Goal: Information Seeking & Learning: Learn about a topic

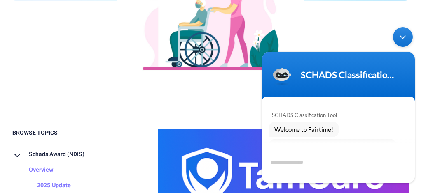
scroll to position [63, 0]
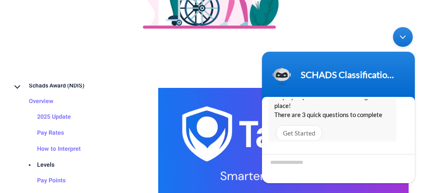
scroll to position [38, 0]
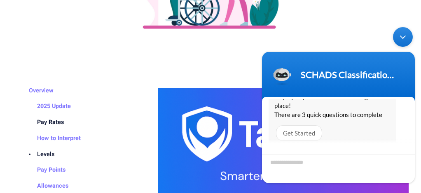
click at [55, 122] on link "Pay Rates" at bounding box center [42, 123] width 43 height 16
click at [400, 40] on div "Minimize live chat window" at bounding box center [403, 37] width 20 height 20
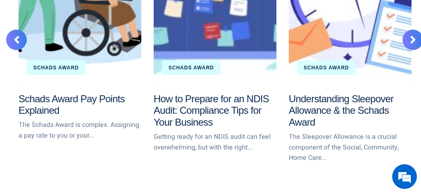
scroll to position [2575, 0]
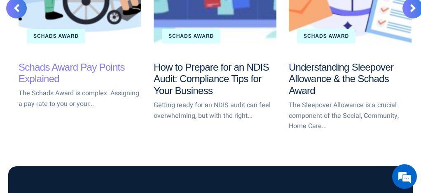
click at [51, 62] on link "Schads Award Pay Points Explained" at bounding box center [72, 73] width 106 height 23
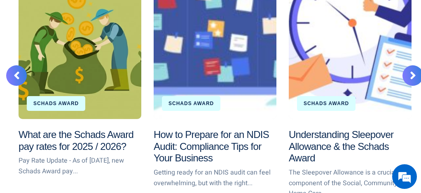
scroll to position [71, 0]
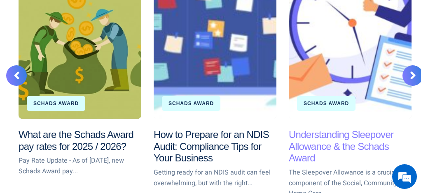
click at [317, 129] on link "Understanding Sleepover Allowance & the Schads Award" at bounding box center [341, 146] width 105 height 35
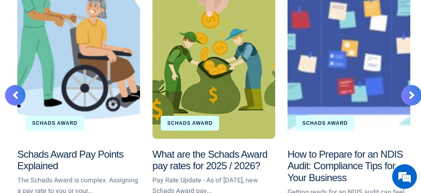
scroll to position [2434, 1]
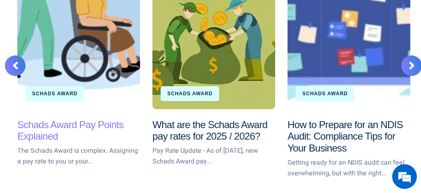
click at [81, 119] on link "Schads Award Pay Points Explained" at bounding box center [70, 130] width 106 height 23
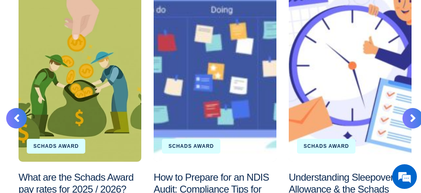
scroll to position [1599, 0]
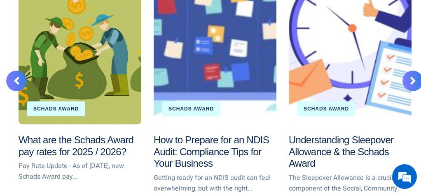
click at [410, 75] on icon at bounding box center [413, 81] width 6 height 12
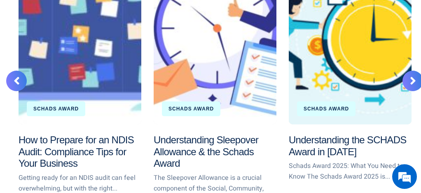
click at [410, 75] on icon at bounding box center [413, 81] width 6 height 12
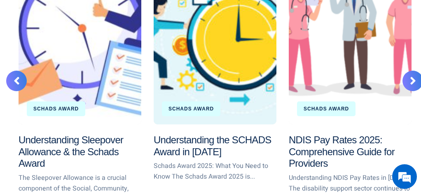
click at [410, 75] on icon at bounding box center [413, 81] width 6 height 12
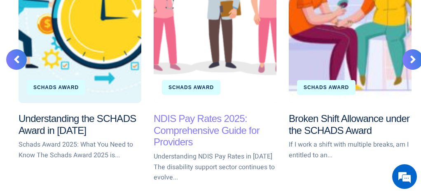
scroll to position [0, 0]
click at [226, 113] on link "NDIS Pay Rates 2025: Comprehensive Guide for Providers" at bounding box center [207, 130] width 106 height 35
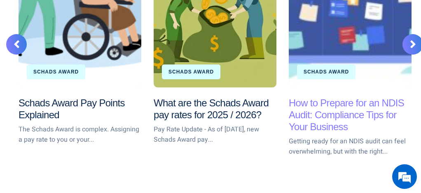
scroll to position [1738, 0]
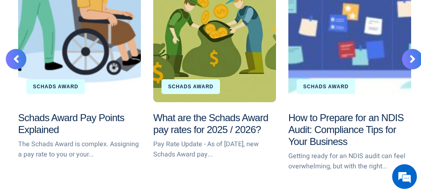
click at [408, 49] on div at bounding box center [412, 59] width 21 height 21
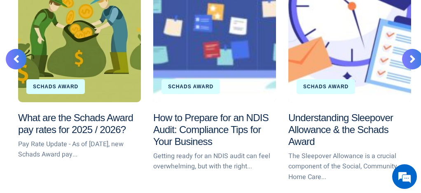
click at [408, 49] on div at bounding box center [412, 59] width 21 height 21
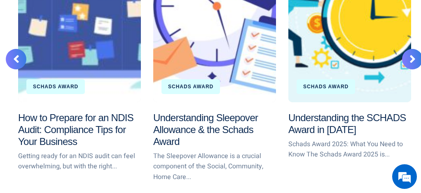
click at [408, 49] on div at bounding box center [412, 59] width 21 height 21
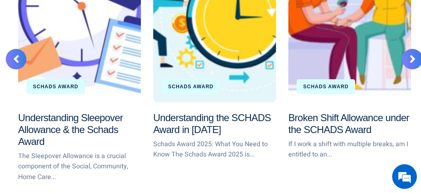
click at [408, 49] on div at bounding box center [412, 59] width 21 height 21
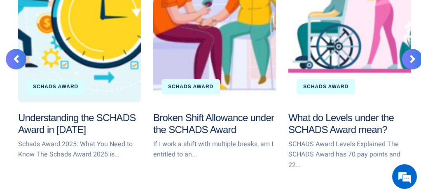
scroll to position [0, 0]
click at [408, 49] on div at bounding box center [412, 59] width 21 height 21
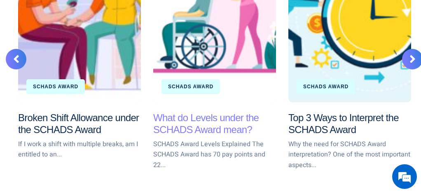
click at [243, 112] on link "What do Levels under the SCHADS Award mean?" at bounding box center [205, 123] width 105 height 23
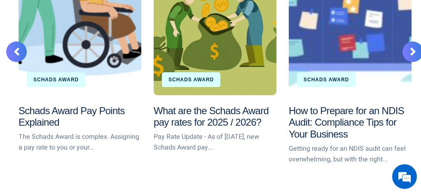
scroll to position [1835, 0]
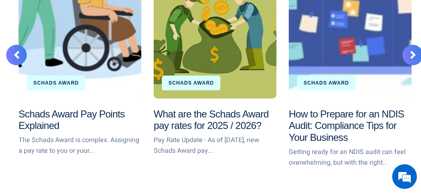
click at [410, 49] on icon at bounding box center [413, 55] width 6 height 12
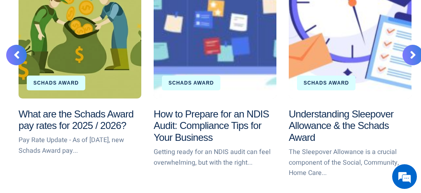
click at [410, 49] on icon at bounding box center [413, 55] width 6 height 12
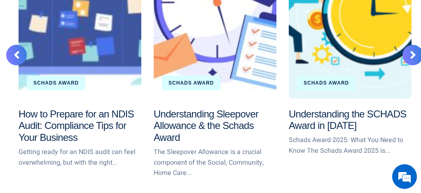
click at [410, 49] on icon at bounding box center [413, 55] width 6 height 12
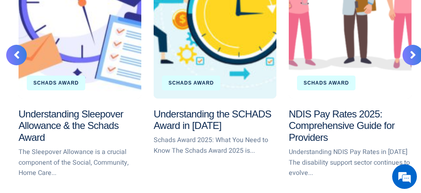
click at [410, 49] on icon at bounding box center [413, 55] width 6 height 12
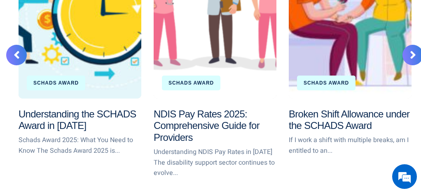
click at [410, 49] on icon at bounding box center [413, 55] width 6 height 12
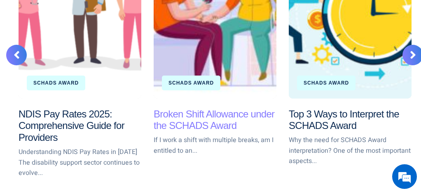
click at [222, 109] on link "Broken Shift Allowance under the SCHADS Award" at bounding box center [214, 120] width 121 height 23
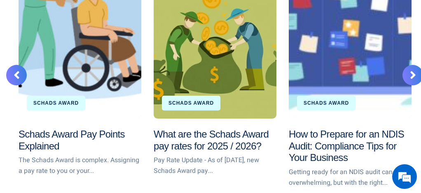
click at [406, 65] on div at bounding box center [412, 75] width 21 height 21
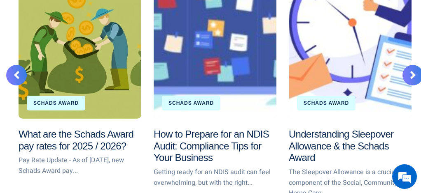
click at [406, 65] on div at bounding box center [412, 75] width 21 height 21
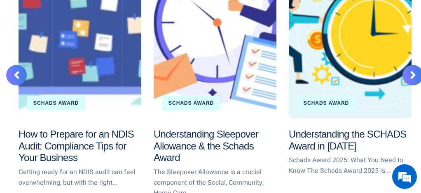
click at [406, 65] on div at bounding box center [412, 75] width 21 height 21
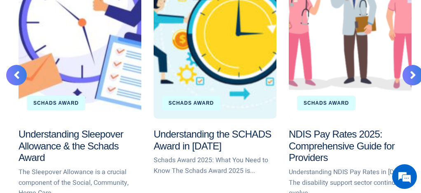
click at [406, 65] on div at bounding box center [412, 75] width 21 height 21
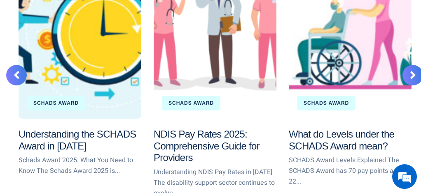
click at [406, 65] on div at bounding box center [412, 75] width 21 height 21
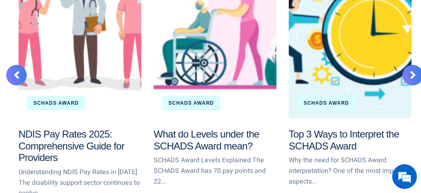
click at [406, 65] on div at bounding box center [412, 75] width 21 height 21
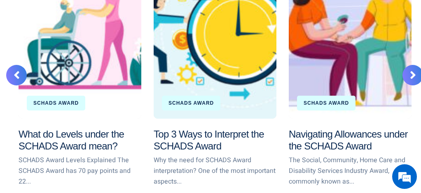
click at [406, 65] on div at bounding box center [412, 75] width 21 height 21
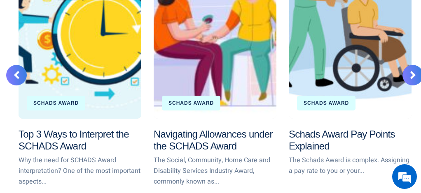
click at [406, 65] on div at bounding box center [412, 75] width 21 height 21
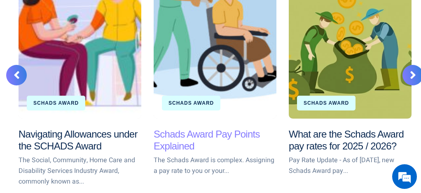
click at [221, 129] on link "Schads Award Pay Points Explained" at bounding box center [207, 140] width 106 height 23
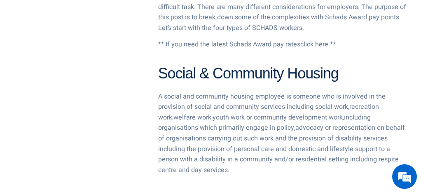
scroll to position [617, 0]
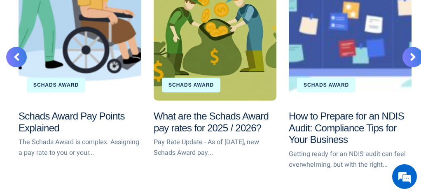
click at [408, 47] on div at bounding box center [412, 57] width 21 height 21
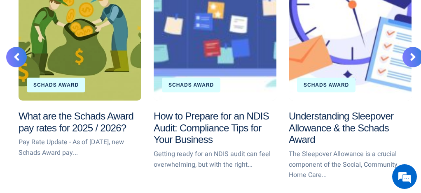
click at [408, 47] on div at bounding box center [412, 57] width 21 height 21
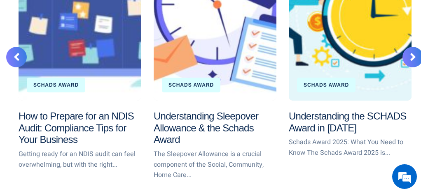
click at [408, 47] on div at bounding box center [412, 57] width 21 height 21
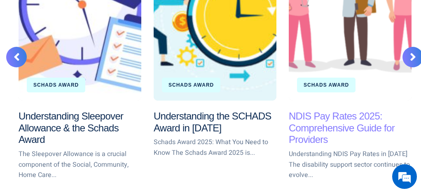
click at [338, 117] on link "NDIS Pay Rates 2025: Comprehensive Guide for Providers" at bounding box center [342, 128] width 106 height 35
